Goal: Information Seeking & Learning: Learn about a topic

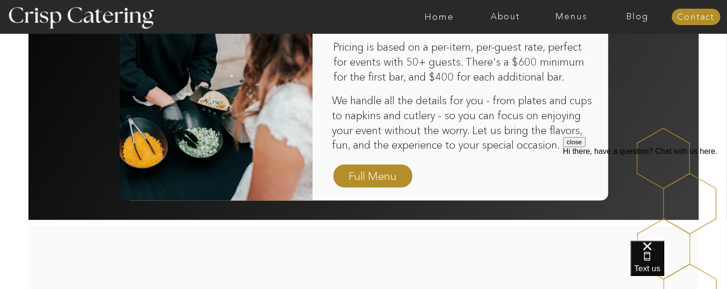
scroll to position [675, 0]
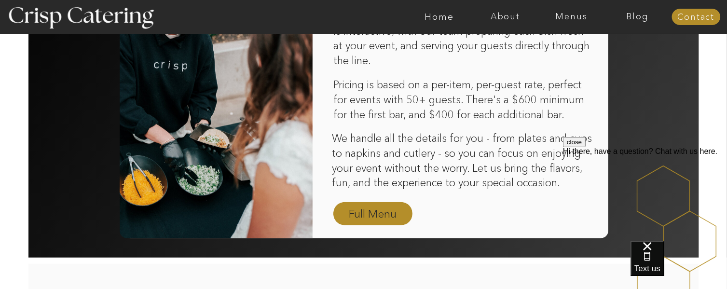
click at [366, 210] on nav "Full Menu" at bounding box center [373, 214] width 56 height 17
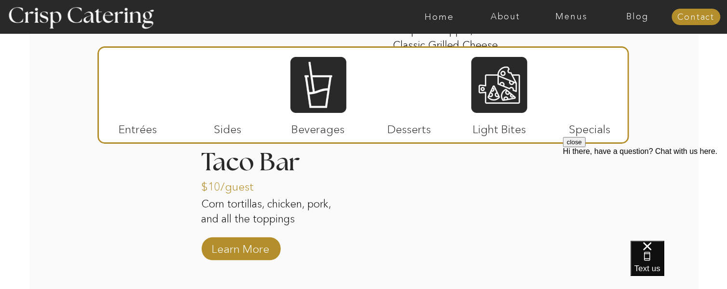
scroll to position [1186, 0]
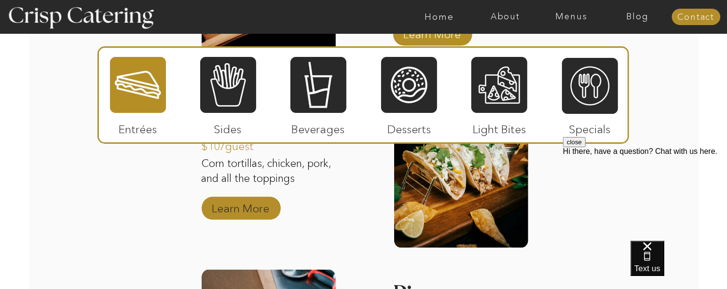
click at [232, 207] on p "Learn More" at bounding box center [241, 206] width 64 height 28
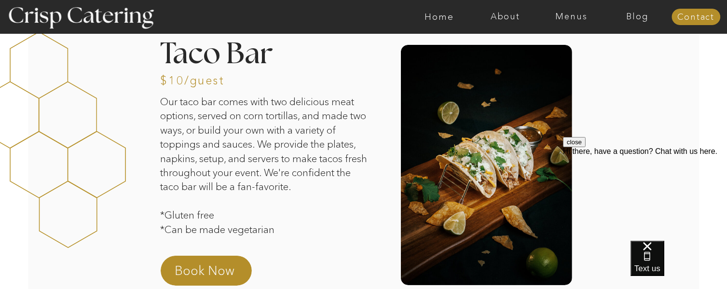
scroll to position [11, 0]
